Goal: Task Accomplishment & Management: Complete application form

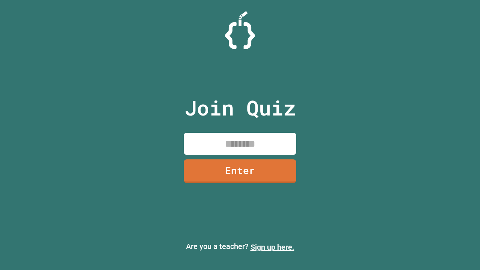
click at [273, 247] on link "Sign up here." at bounding box center [273, 247] width 44 height 9
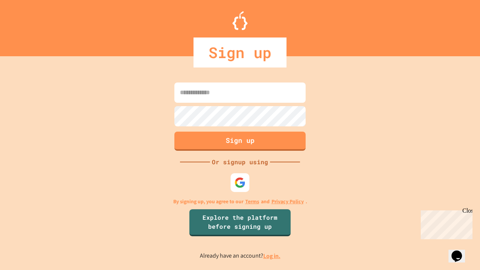
click at [273, 256] on link "Log in." at bounding box center [272, 256] width 17 height 8
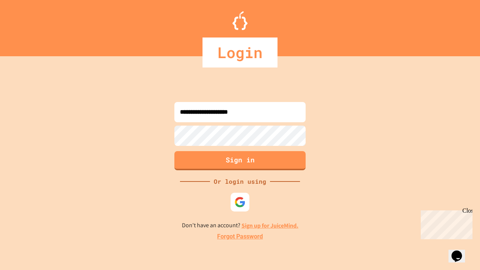
type input "**********"
